Goal: Transaction & Acquisition: Download file/media

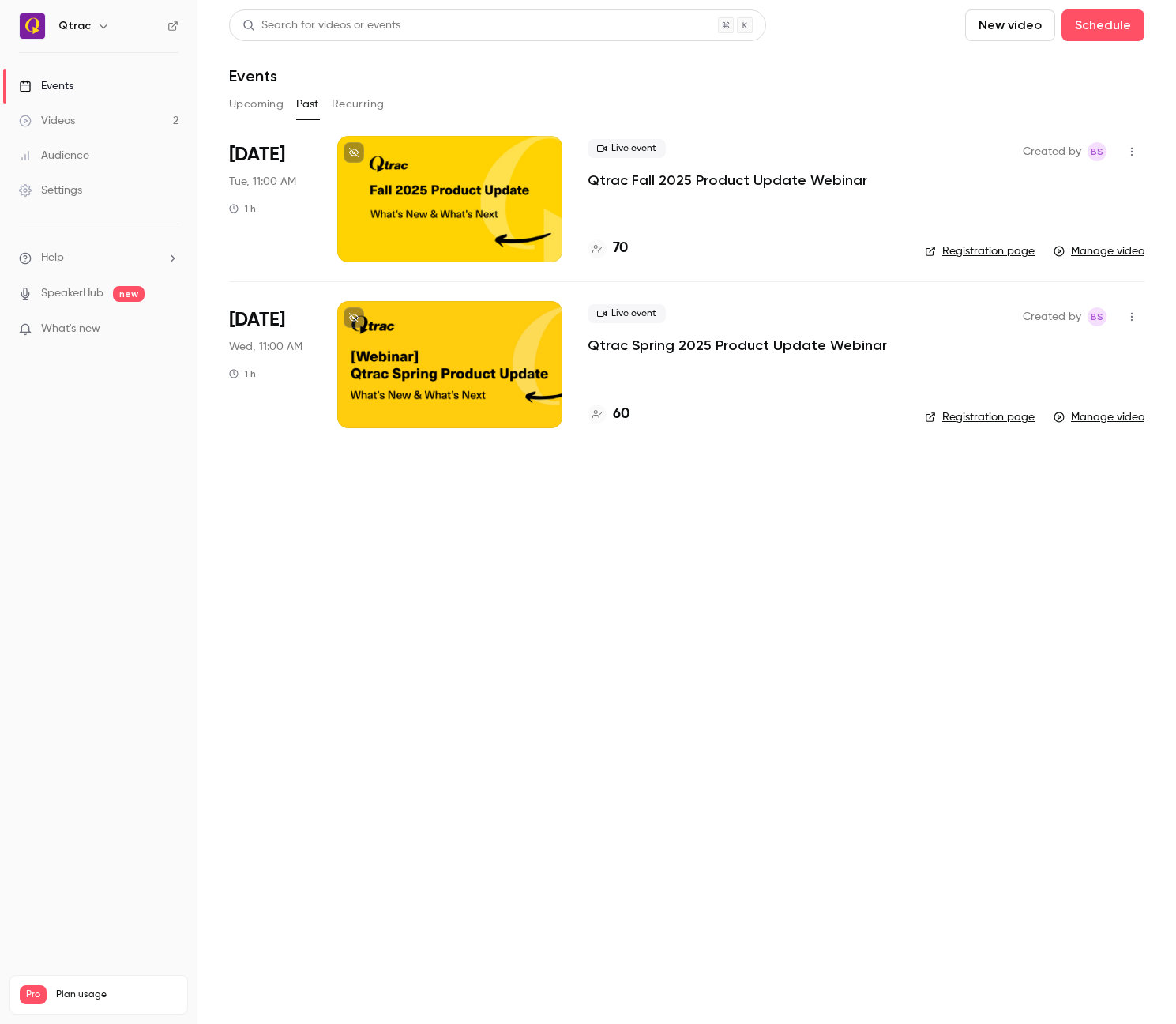
click at [57, 121] on div "Videos" at bounding box center [46, 121] width 56 height 16
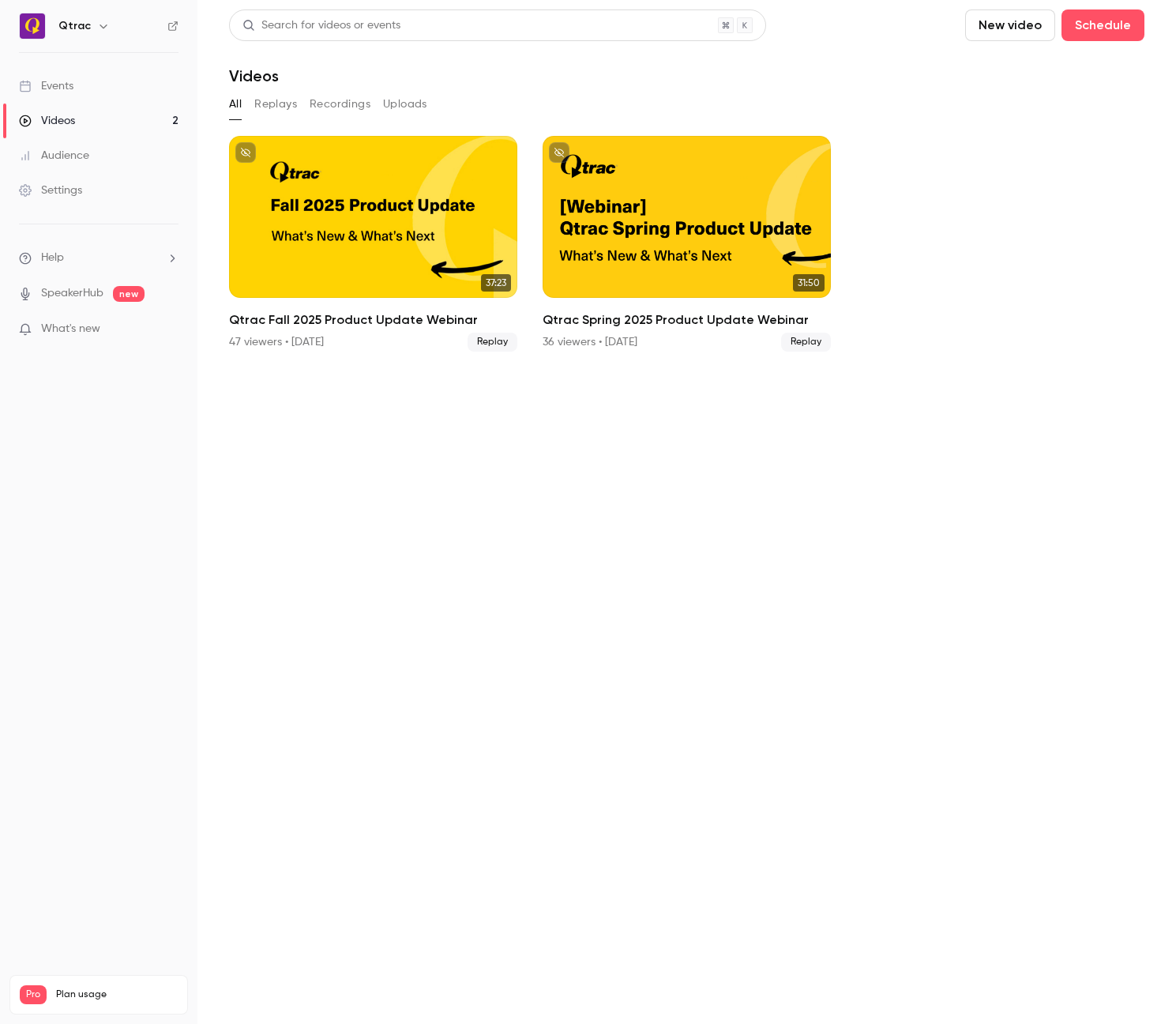
click at [61, 85] on div "Events" at bounding box center [46, 86] width 55 height 16
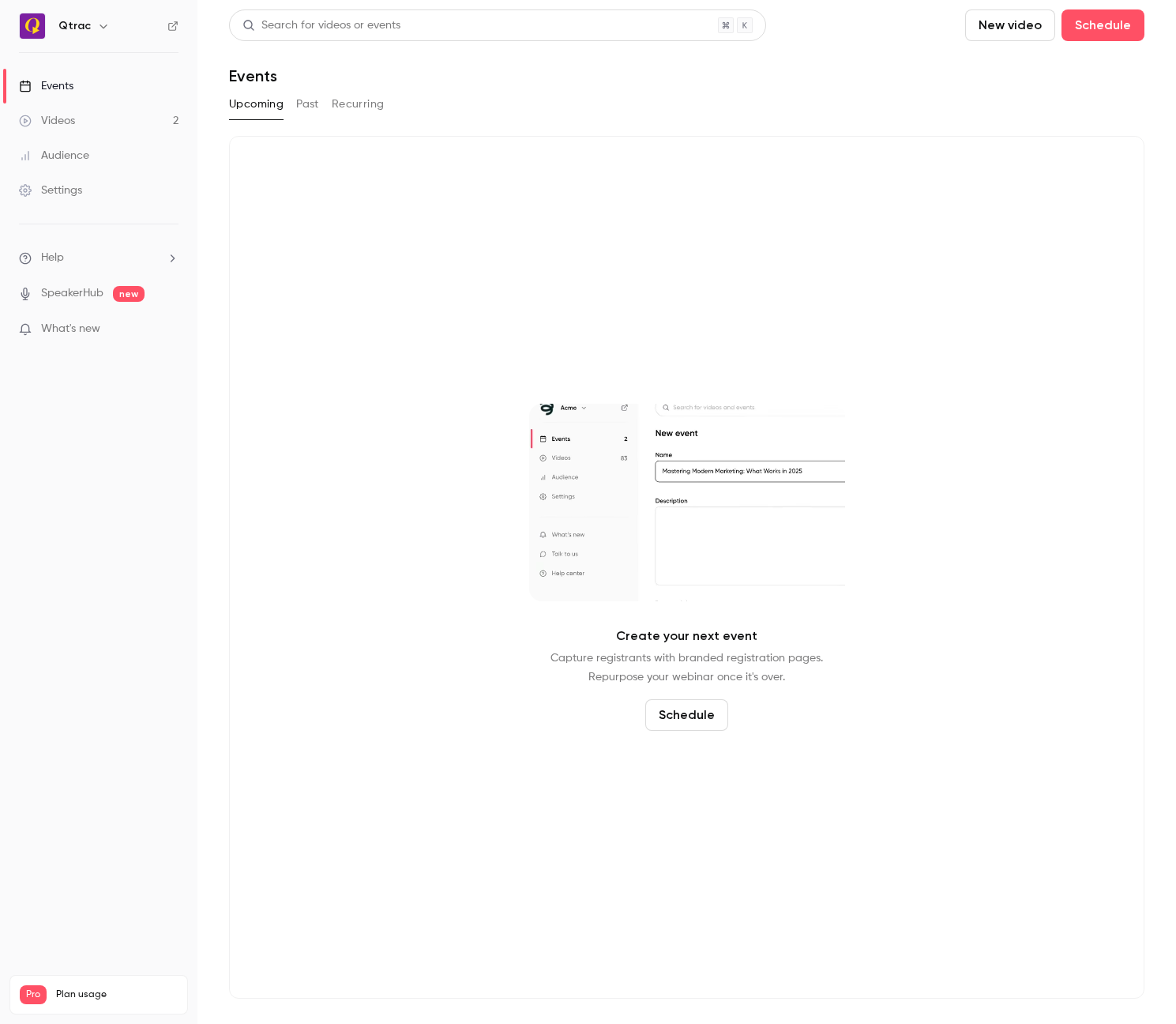
click at [308, 107] on button "Past" at bounding box center [307, 105] width 22 height 25
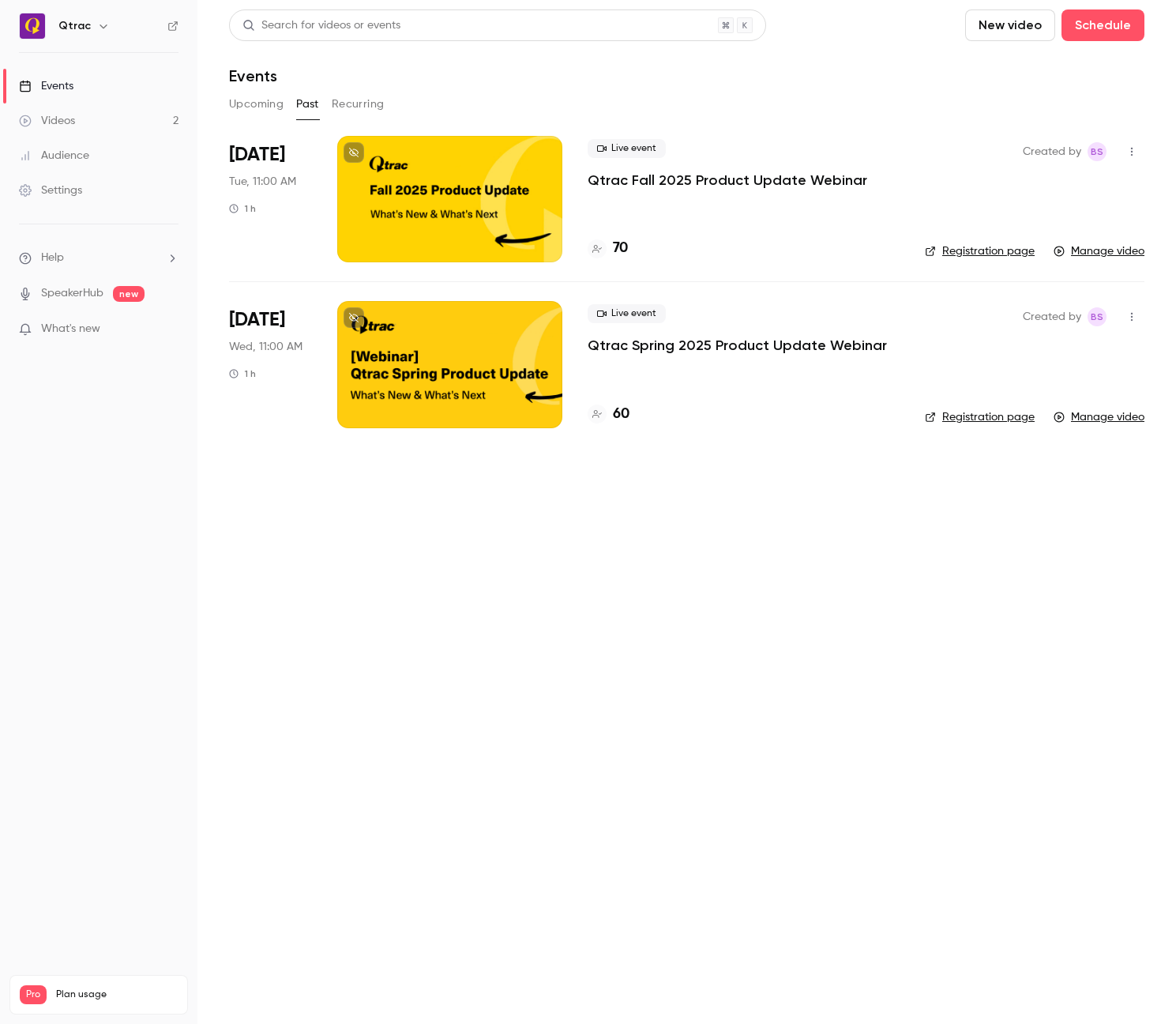
click at [440, 200] on div at bounding box center [449, 198] width 225 height 126
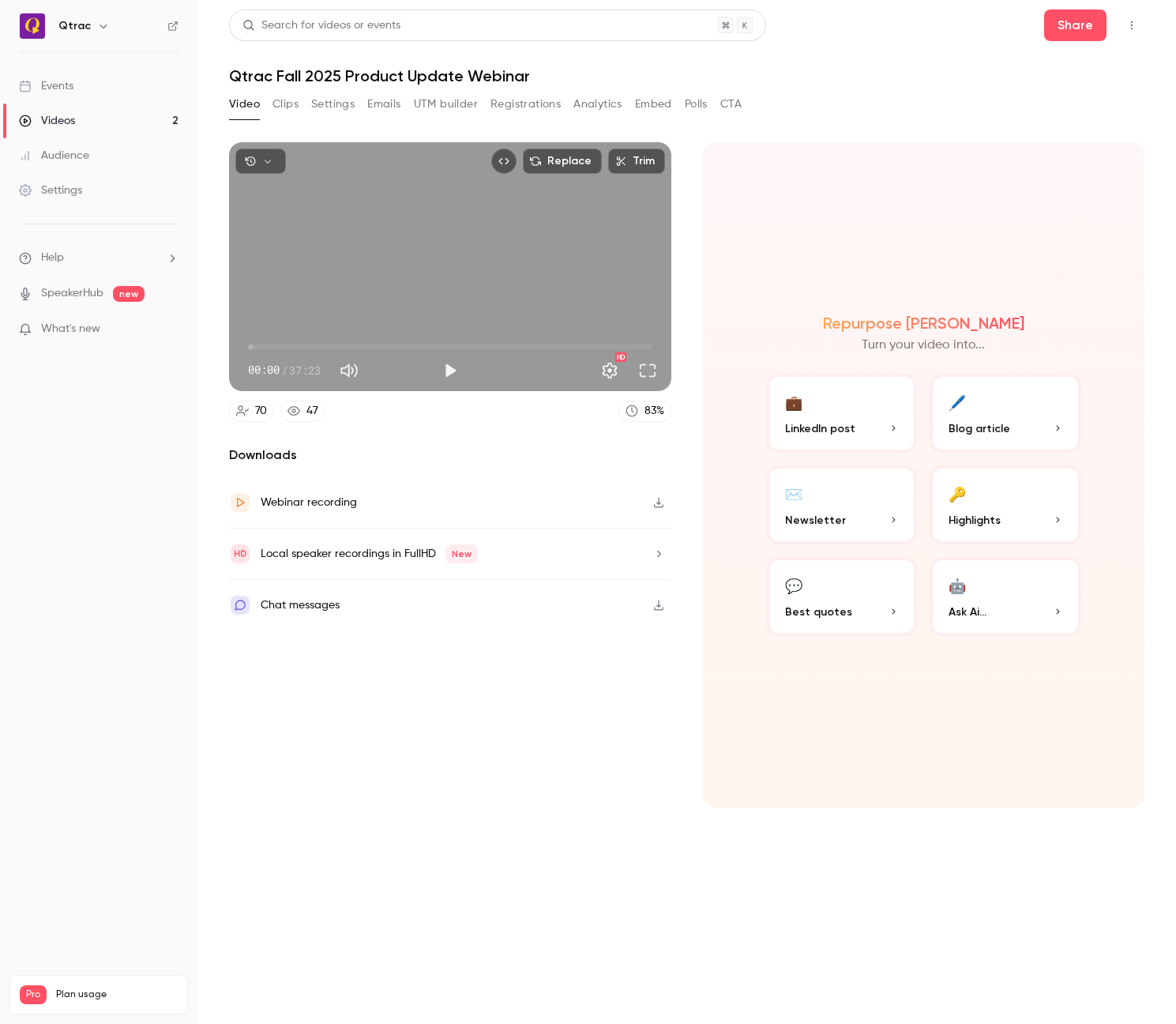
click at [528, 107] on button "Registrations" at bounding box center [525, 105] width 70 height 25
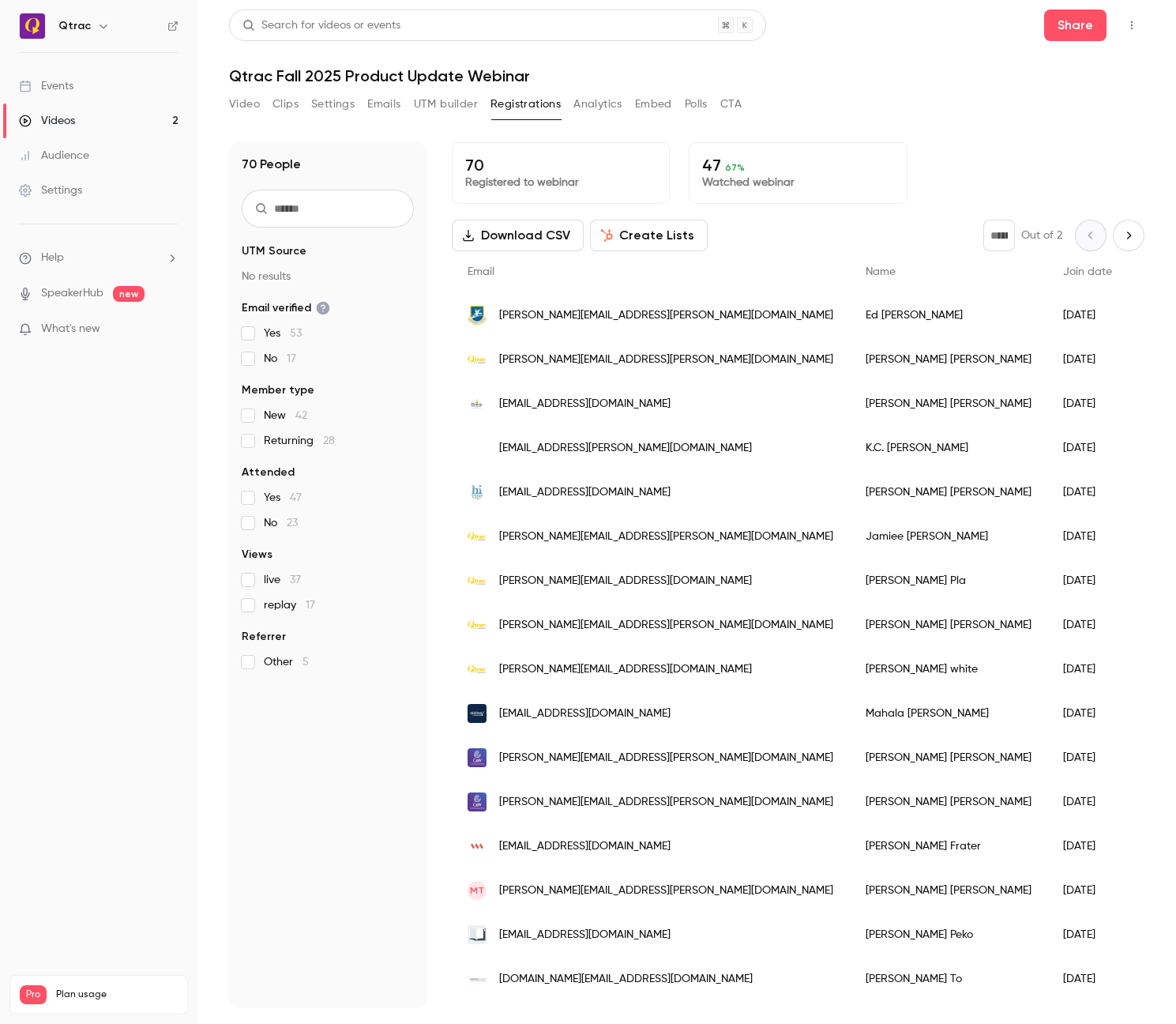
click at [592, 107] on button "Analytics" at bounding box center [598, 105] width 49 height 25
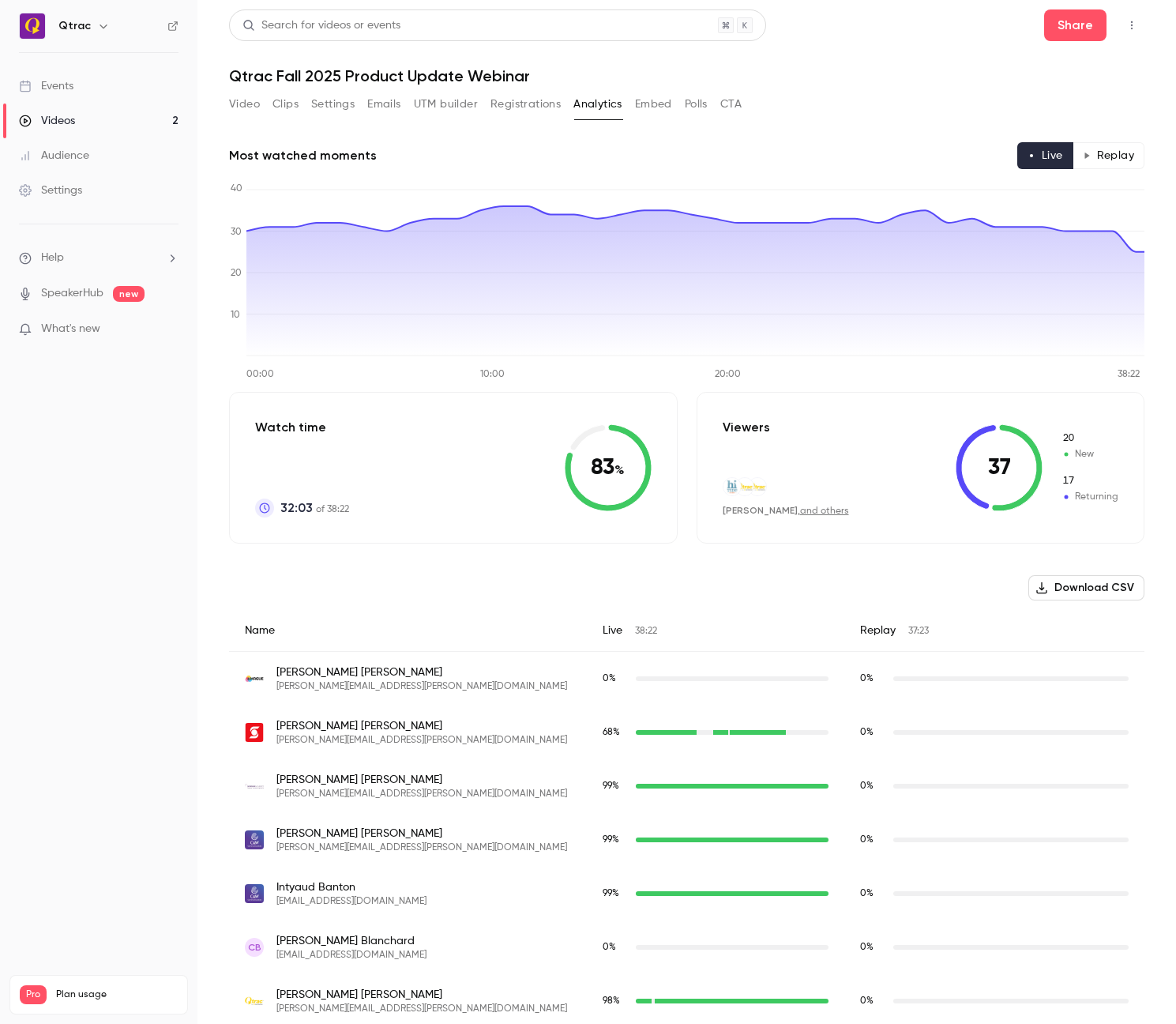
click at [1110, 155] on button "Replay" at bounding box center [1109, 155] width 72 height 26
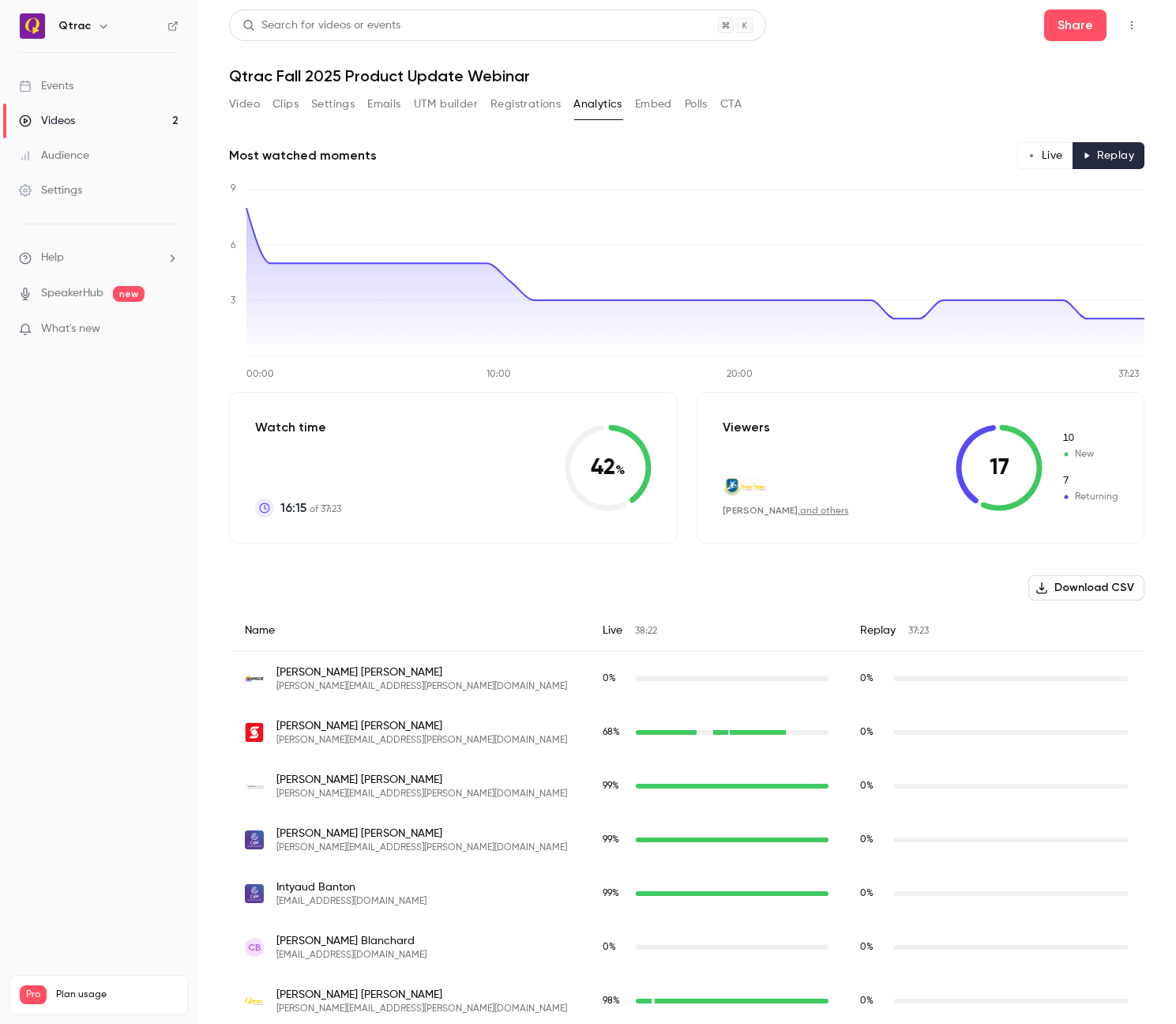
click at [1045, 157] on button "Live" at bounding box center [1045, 155] width 56 height 26
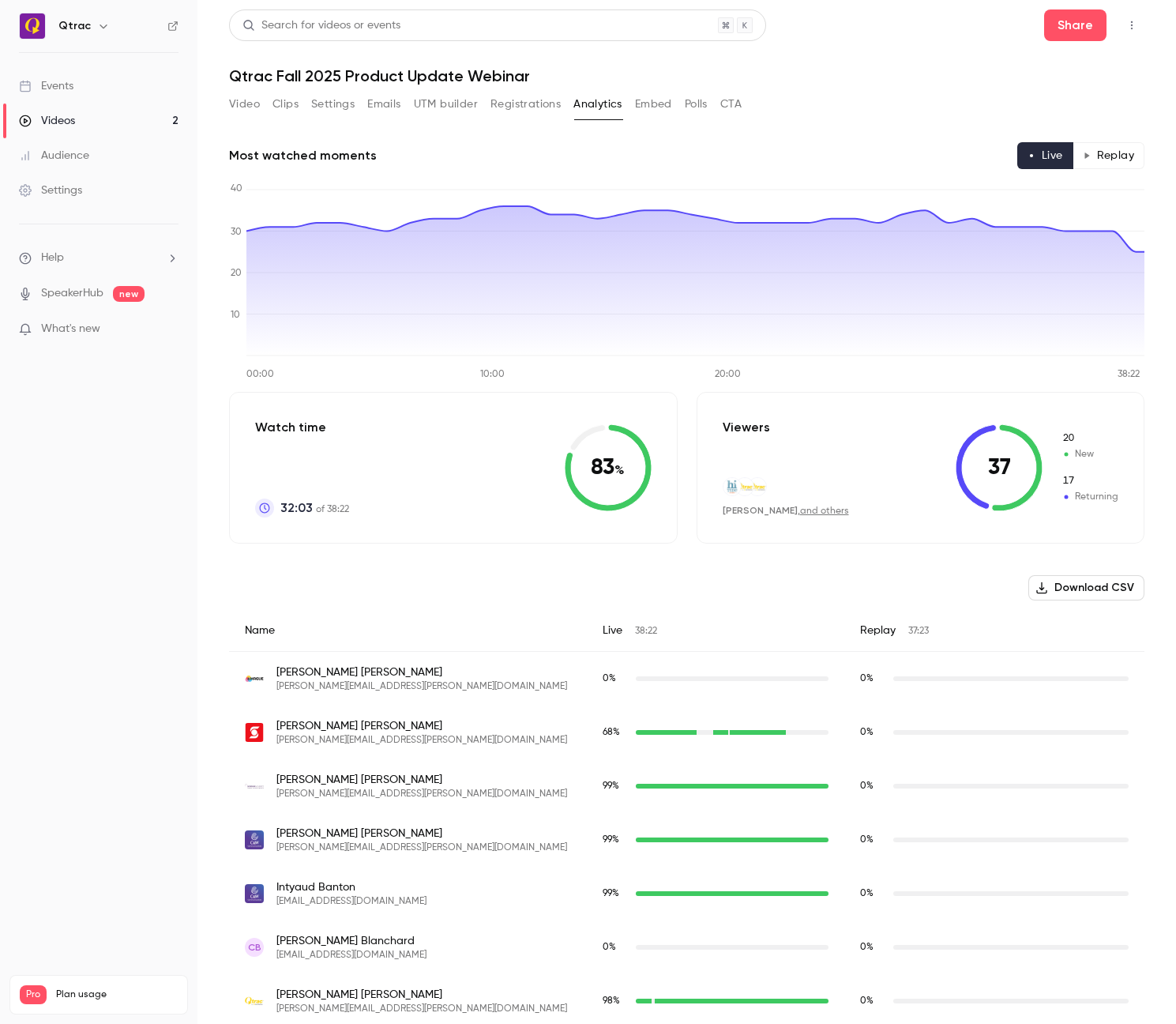
click at [1112, 160] on button "Replay" at bounding box center [1109, 155] width 72 height 26
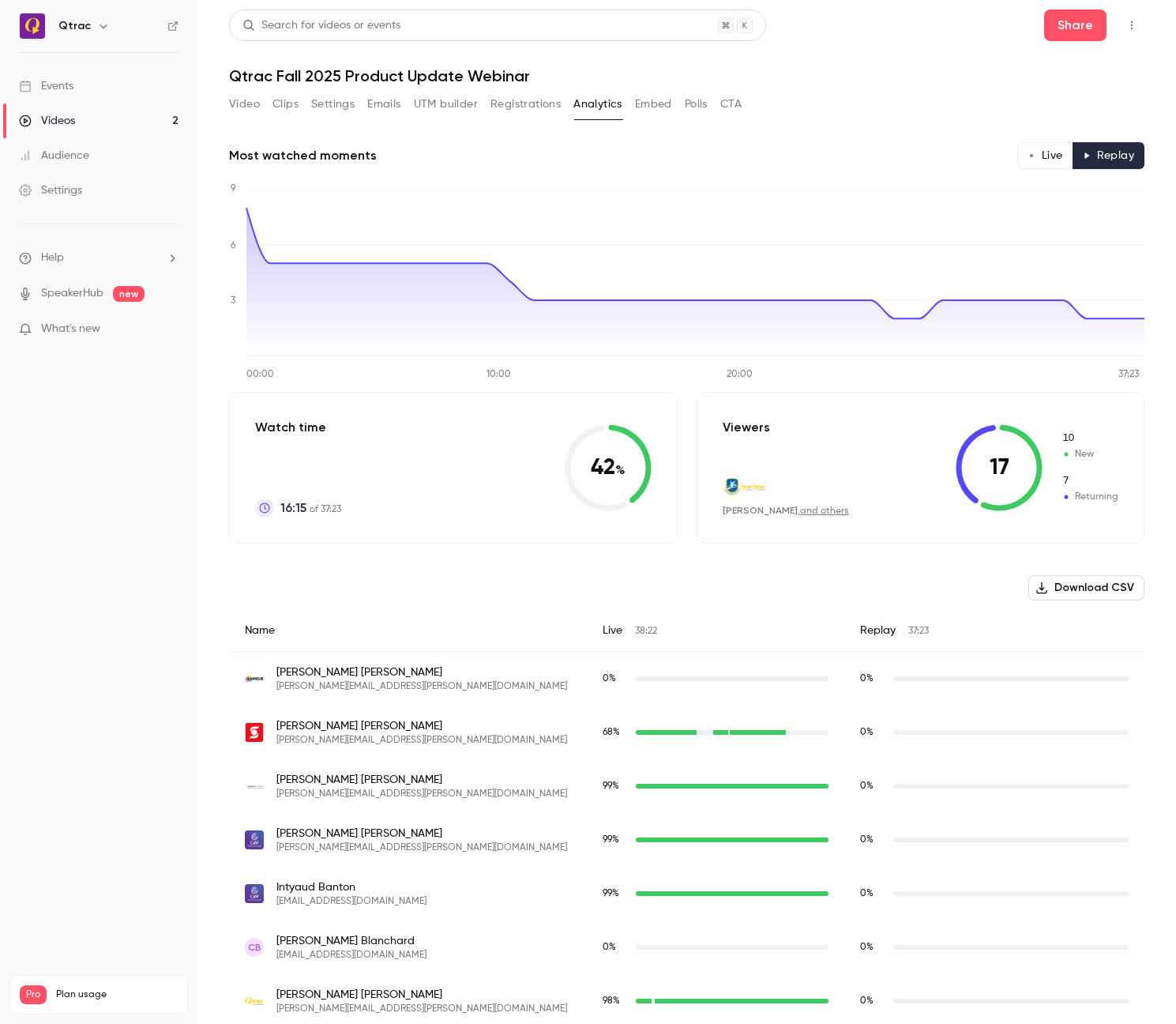
click at [514, 105] on button "Registrations" at bounding box center [525, 105] width 70 height 25
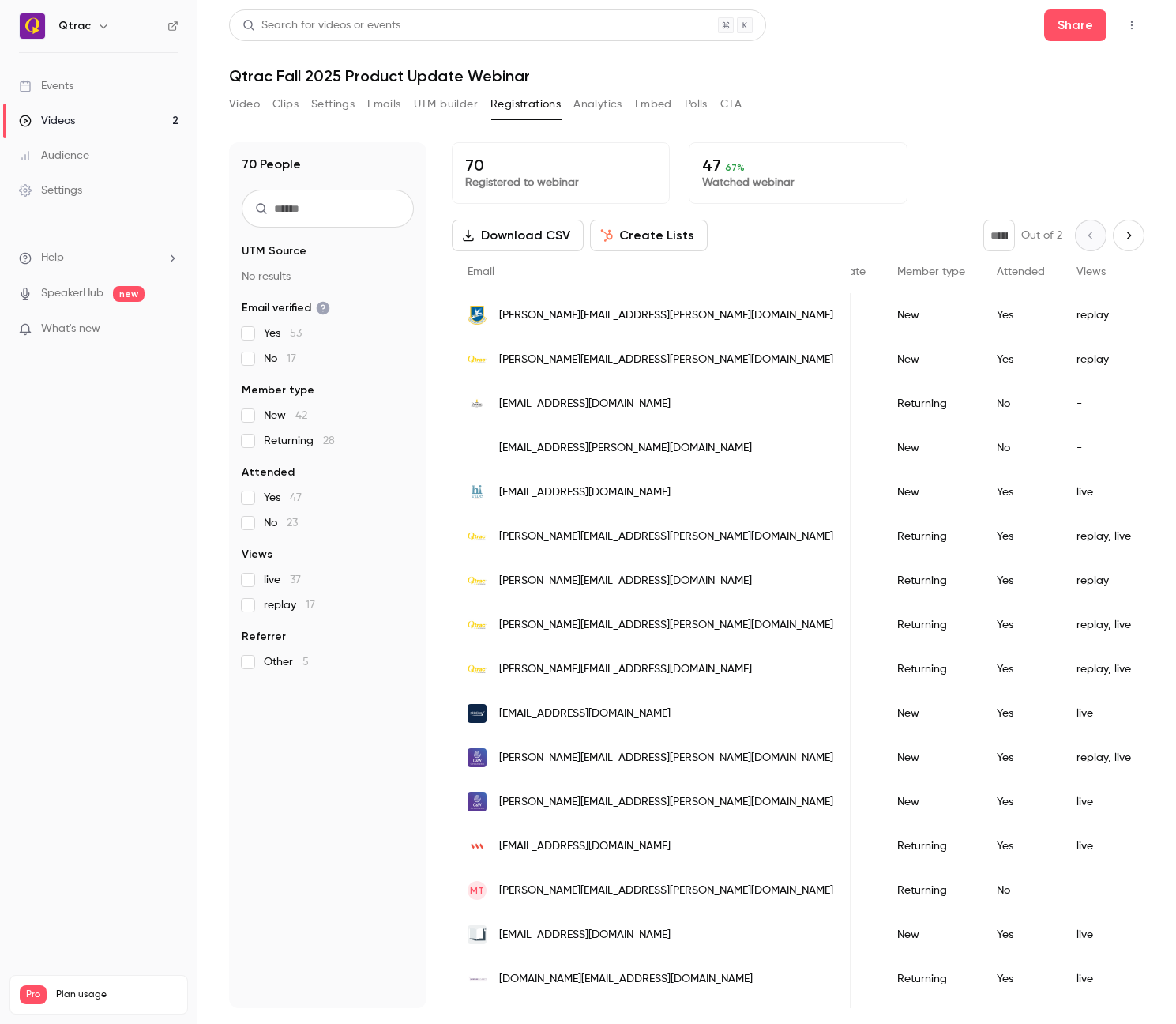
scroll to position [0, 246]
click at [591, 104] on button "Analytics" at bounding box center [598, 105] width 49 height 25
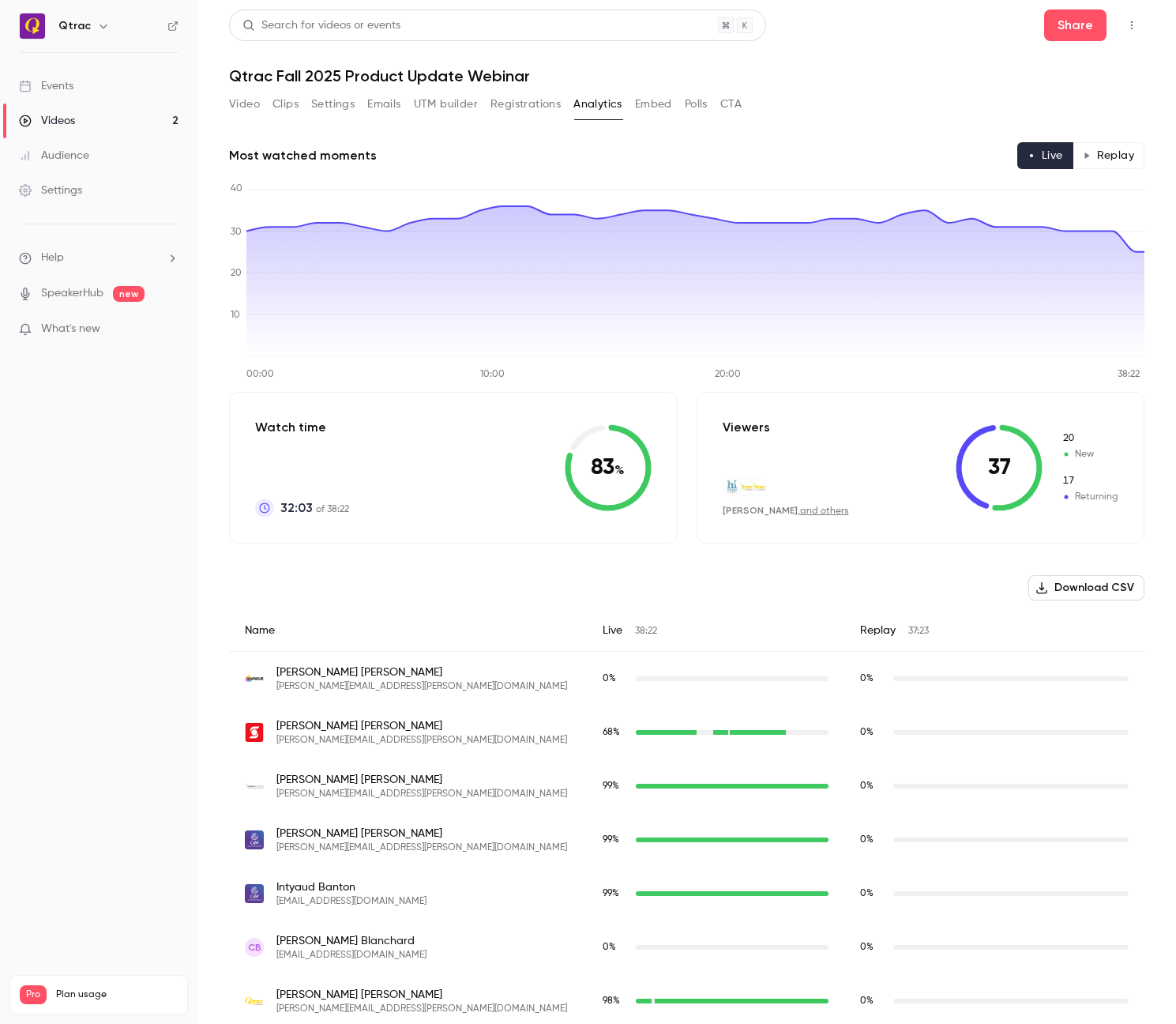
click at [1103, 150] on button "Replay" at bounding box center [1109, 155] width 72 height 26
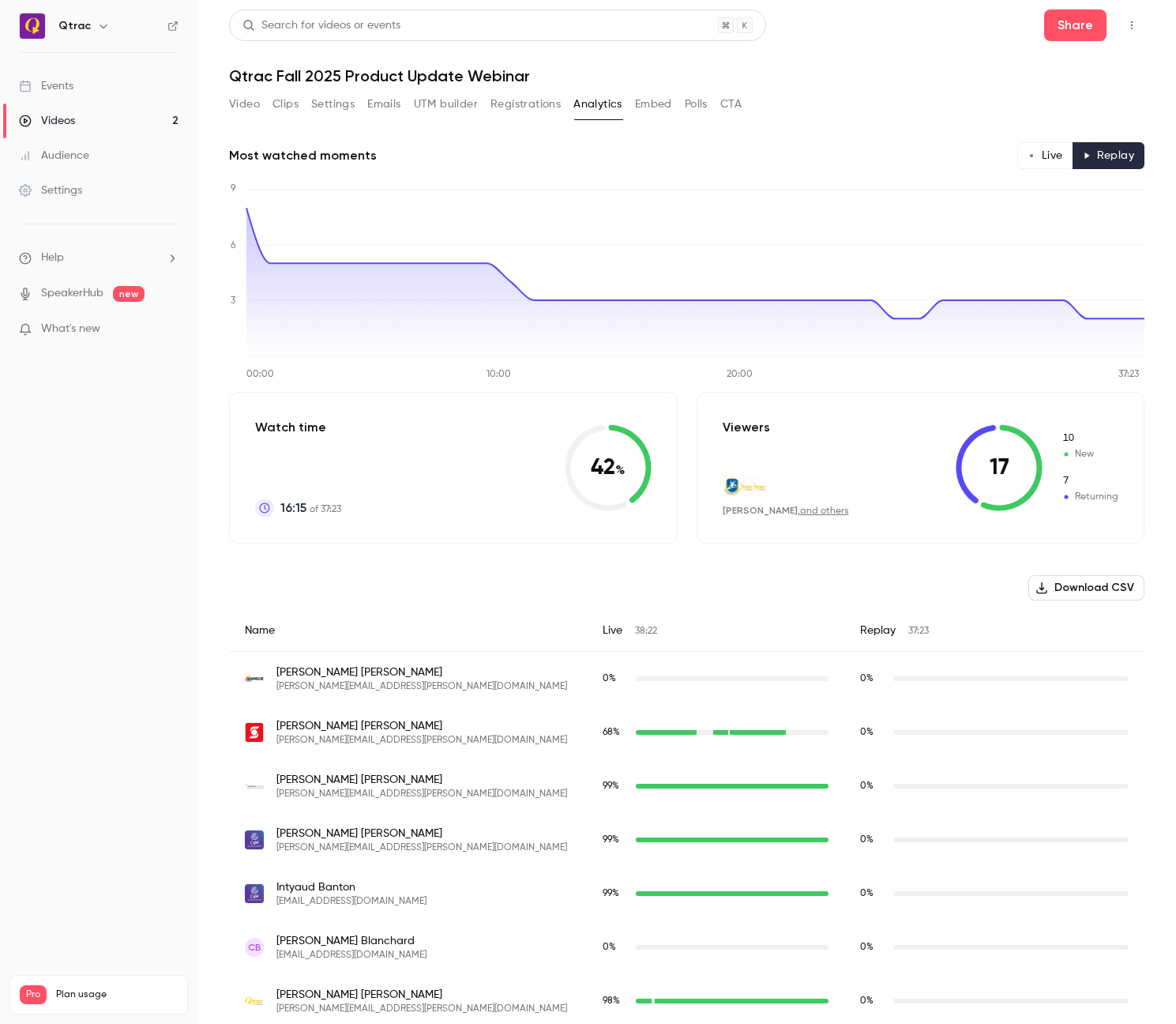
click at [1044, 153] on button "Live" at bounding box center [1045, 155] width 56 height 26
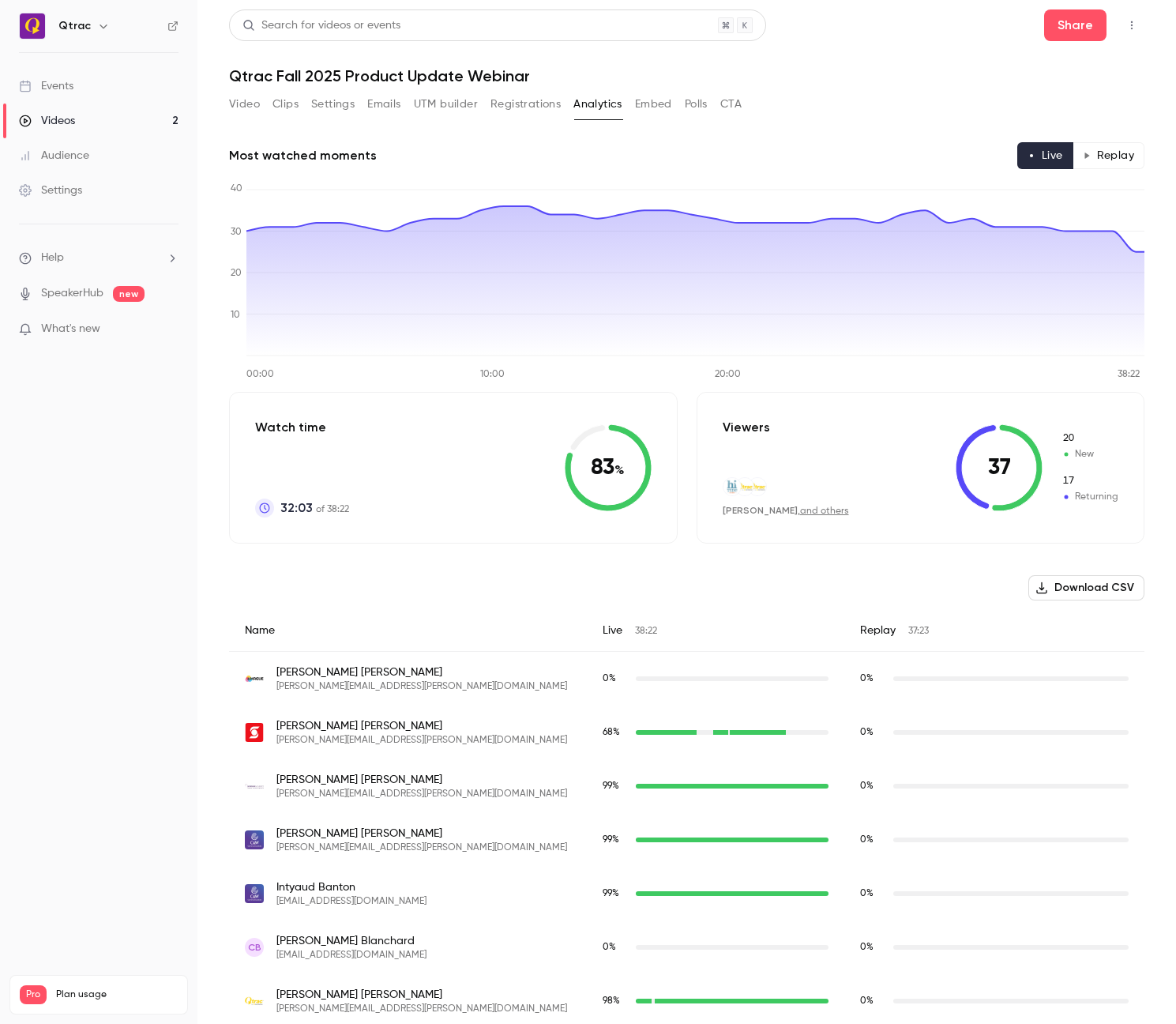
click at [1116, 154] on button "Replay" at bounding box center [1109, 155] width 72 height 26
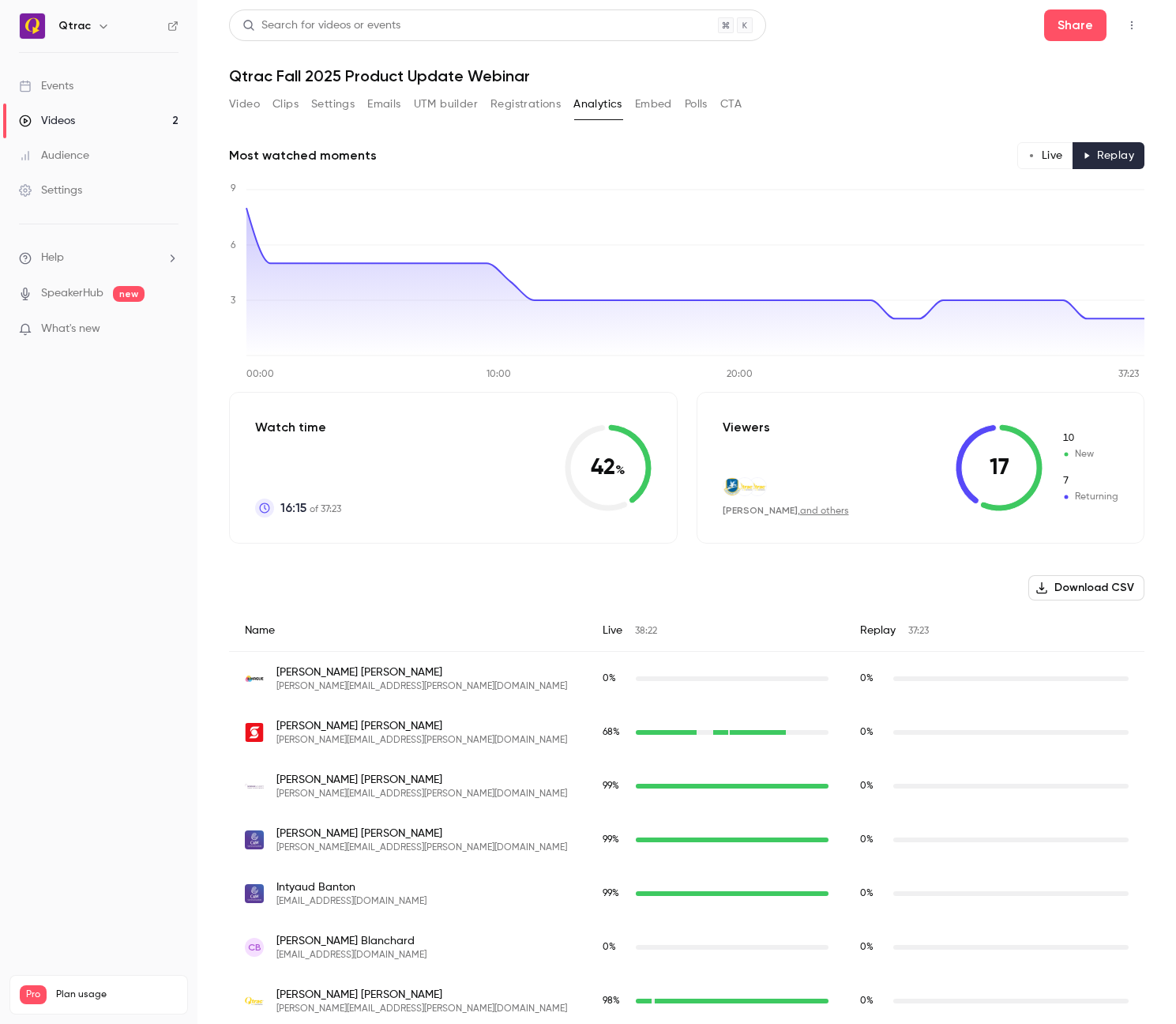
click at [1047, 158] on button "Live" at bounding box center [1045, 155] width 56 height 26
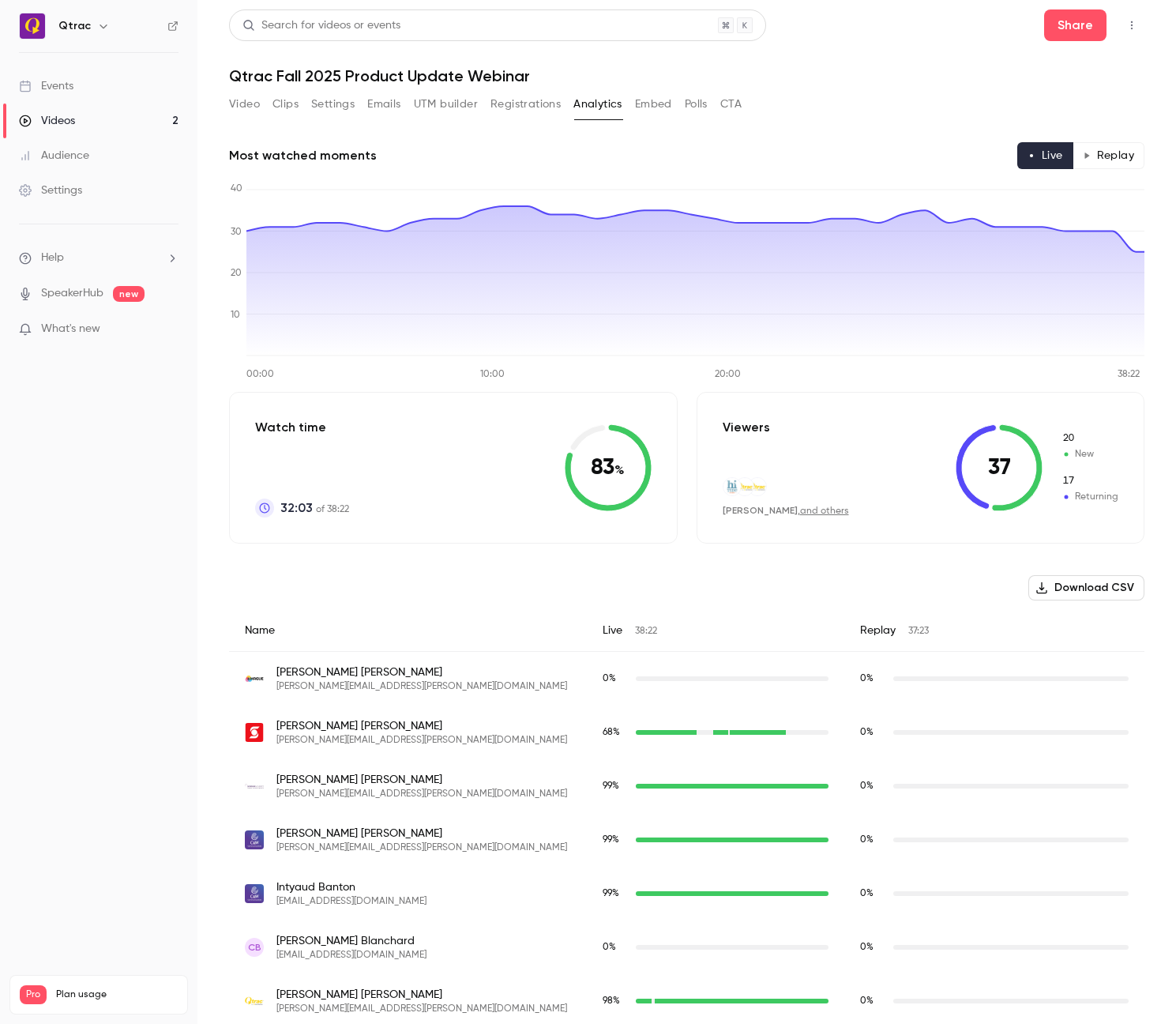
click at [1103, 150] on button "Replay" at bounding box center [1109, 155] width 72 height 26
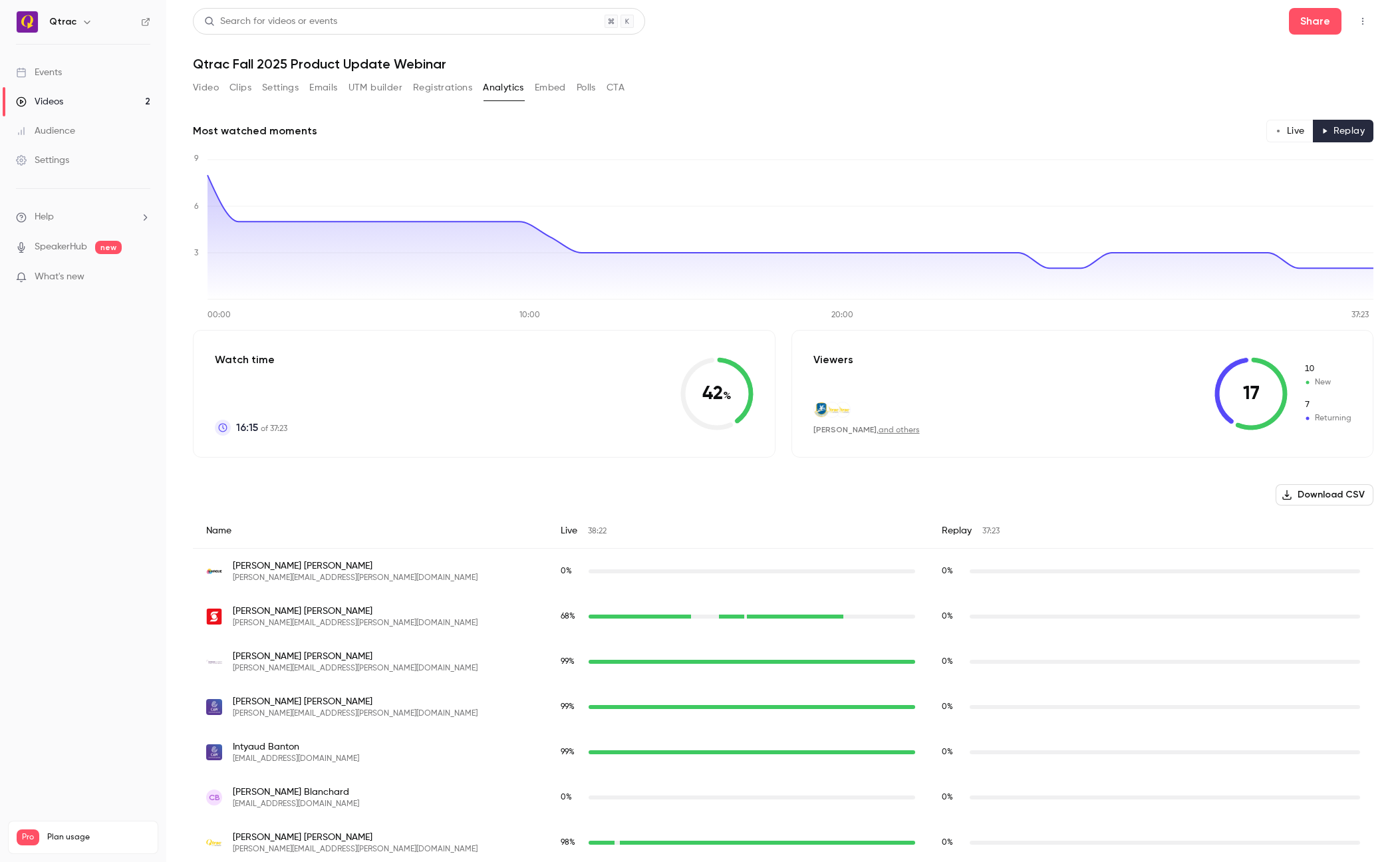
click at [990, 494] on button "Download CSV" at bounding box center [1324, 495] width 98 height 21
click at [990, 127] on button "Live" at bounding box center [1290, 131] width 47 height 22
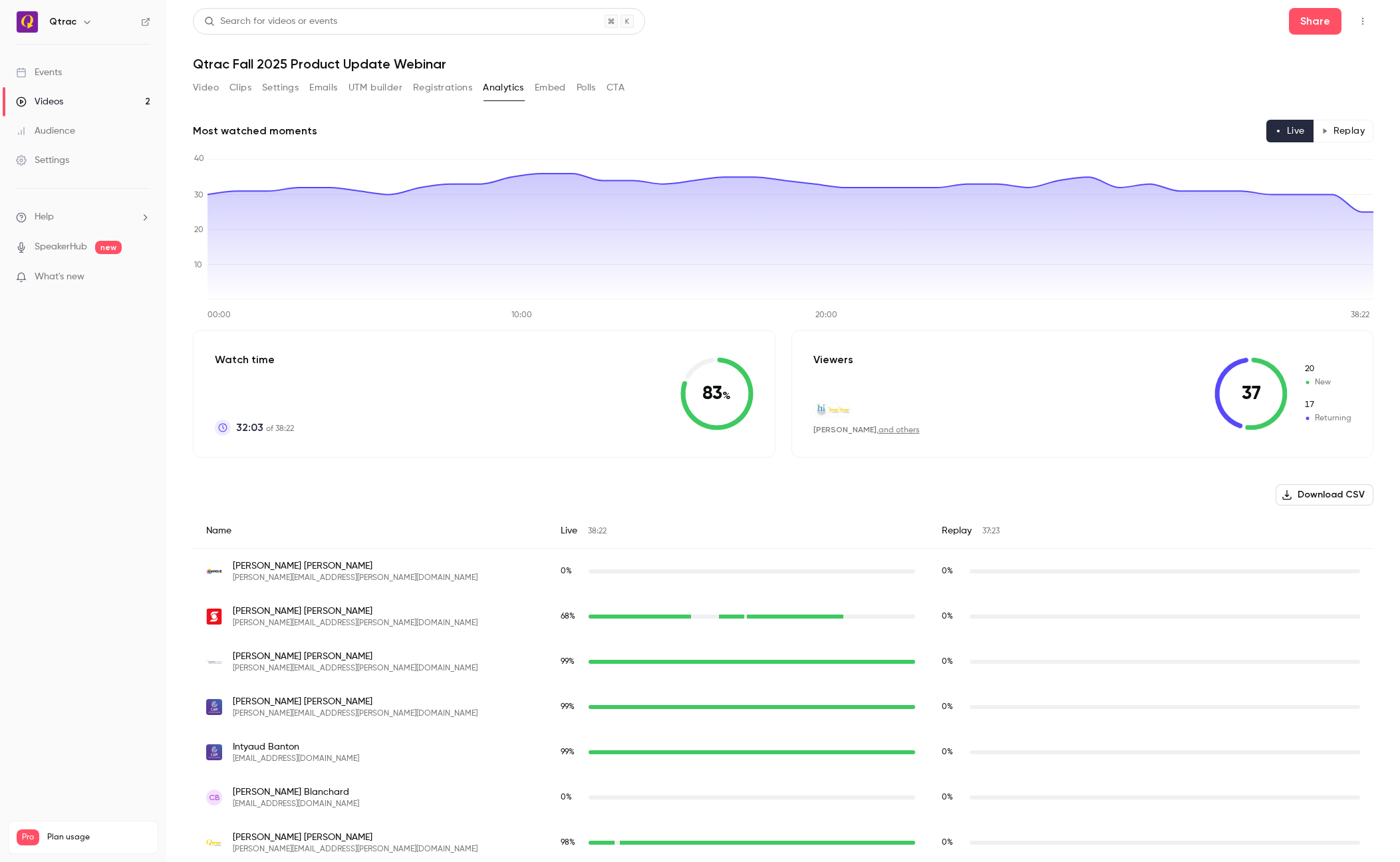
click at [990, 128] on button "Replay" at bounding box center [1343, 131] width 61 height 22
